Goal: Task Accomplishment & Management: Complete application form

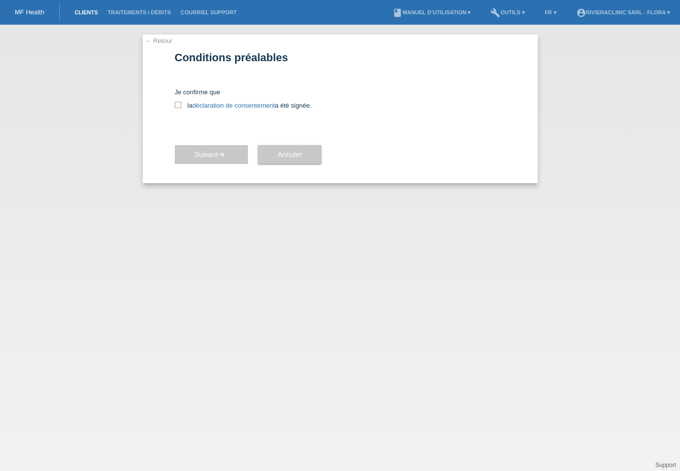
click at [88, 15] on link "Clients" at bounding box center [86, 12] width 33 height 6
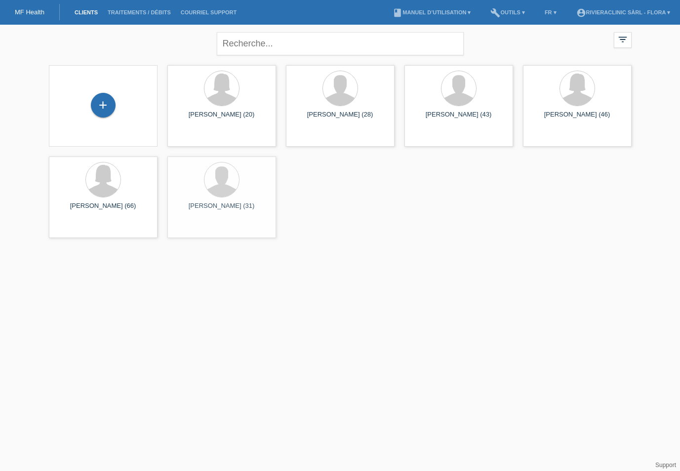
click at [140, 103] on div "+" at bounding box center [103, 106] width 93 height 26
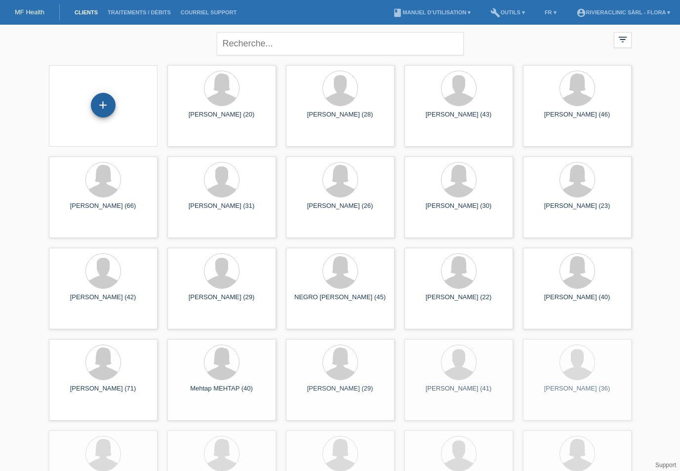
click at [109, 104] on div "+" at bounding box center [103, 105] width 25 height 25
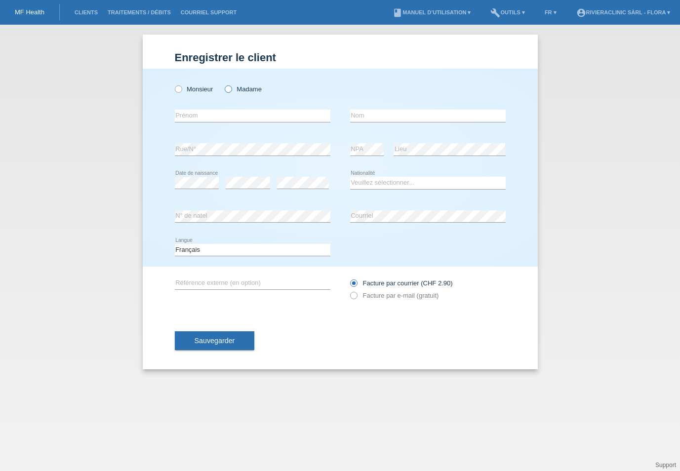
click at [223, 84] on icon at bounding box center [223, 84] width 0 height 0
click at [230, 89] on input "Madame" at bounding box center [228, 88] width 6 height 6
radio input "true"
type input "Lito"
type input "Stefania"
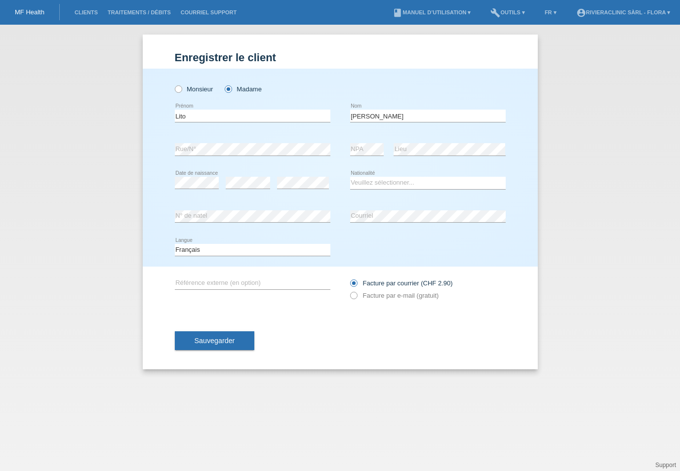
click at [281, 143] on div "error Rue/N°" at bounding box center [253, 150] width 156 height 34
click at [364, 145] on div "error NPA error Lieu" at bounding box center [428, 150] width 156 height 34
select select "CH"
drag, startPoint x: 372, startPoint y: 183, endPoint x: 160, endPoint y: 216, distance: 213.8
click at [160, 216] on div "Monsieur Madame Lito error Prénom C" at bounding box center [340, 168] width 395 height 198
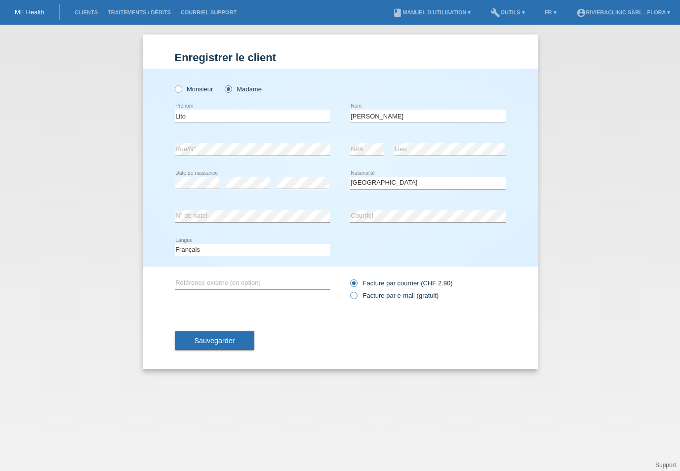
click at [361, 295] on label "Facture par e-mail (gratuit)" at bounding box center [394, 295] width 89 height 7
click at [356, 295] on input "Facture par e-mail (gratuit)" at bounding box center [353, 298] width 6 height 12
radio input "true"
click at [230, 342] on span "Sauvegarder" at bounding box center [215, 341] width 40 height 8
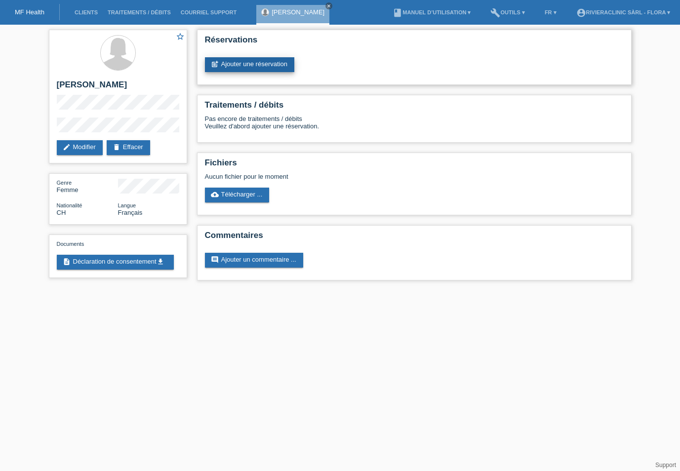
click at [240, 64] on link "post_add Ajouter une réservation" at bounding box center [249, 64] width 89 height 15
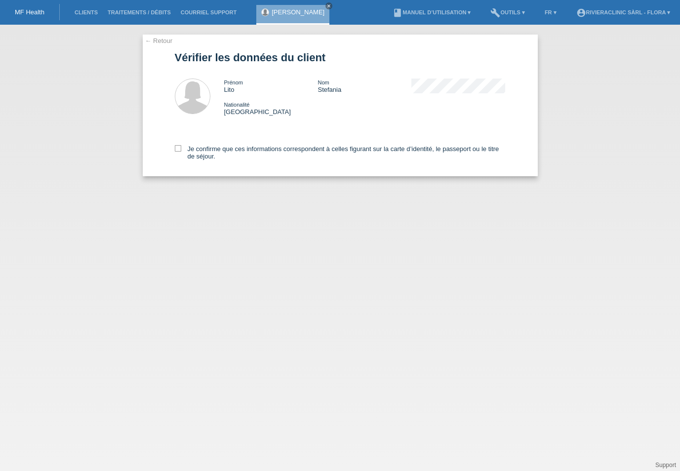
click at [188, 145] on div "Je confirme que ces informations correspondent à celles figurant sur la carte d…" at bounding box center [340, 150] width 331 height 51
click at [177, 146] on icon at bounding box center [178, 148] width 6 height 6
click at [177, 146] on input "Je confirme que ces informations correspondent à celles figurant sur la carte d…" at bounding box center [178, 148] width 6 height 6
checkbox input "true"
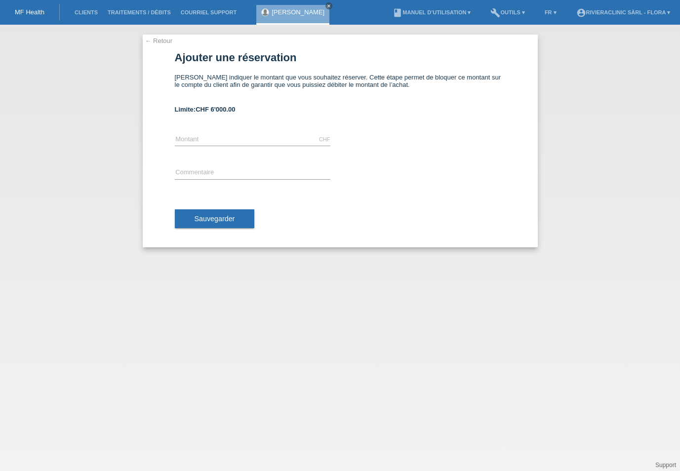
click at [90, 17] on li "Clients" at bounding box center [86, 12] width 33 height 25
click at [89, 11] on link "Clients" at bounding box center [86, 12] width 33 height 6
